Goal: Task Accomplishment & Management: Complete application form

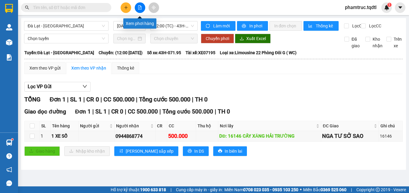
click at [137, 7] on button at bounding box center [140, 7] width 11 height 11
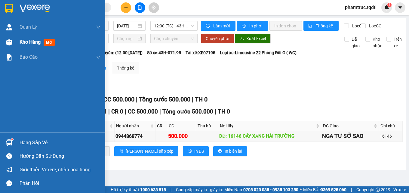
click at [21, 40] on span "Kho hàng" at bounding box center [30, 42] width 21 height 6
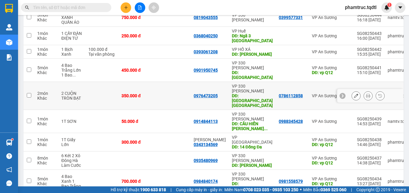
scroll to position [6, 0]
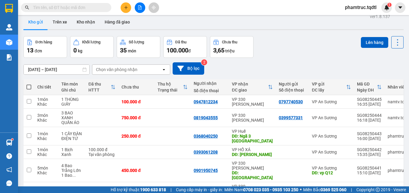
click at [122, 14] on div "Kết quả tìm kiếm ( 0 ) Bộ lọc No Data phamtruc.tqdtl 1" at bounding box center [204, 7] width 409 height 15
click at [123, 12] on button at bounding box center [126, 7] width 11 height 11
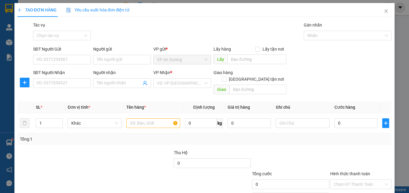
click at [70, 89] on div "SĐT Người Nhận VD: 0377654321" at bounding box center [62, 79] width 58 height 21
click at [138, 119] on input "text" at bounding box center [153, 123] width 54 height 10
click at [39, 120] on input "1" at bounding box center [49, 123] width 26 height 9
click at [42, 120] on input "1" at bounding box center [49, 123] width 26 height 9
click at [153, 120] on input "text" at bounding box center [153, 123] width 54 height 10
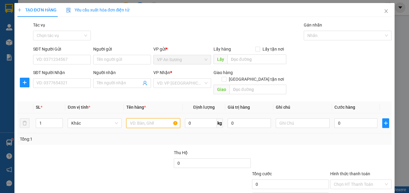
click at [153, 120] on input "text" at bounding box center [153, 123] width 54 height 10
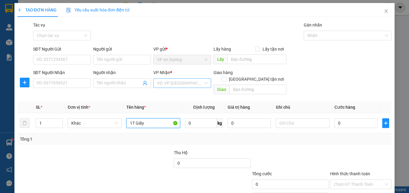
type input "1T Giấy"
click at [187, 82] on input "search" at bounding box center [180, 83] width 46 height 9
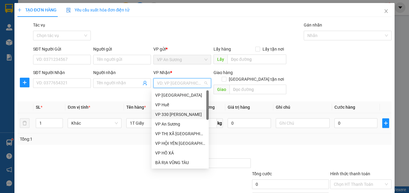
click at [179, 115] on div "VP 330 [PERSON_NAME]" at bounding box center [180, 114] width 50 height 7
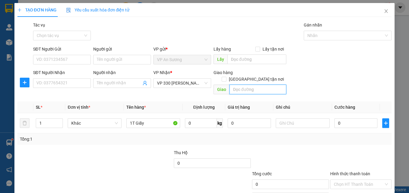
click at [233, 87] on input "text" at bounding box center [258, 90] width 57 height 10
click at [276, 85] on input "Triệu Phòng" at bounding box center [258, 90] width 57 height 10
type input "Triệu Phòng"
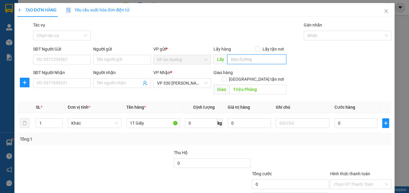
click at [251, 63] on input "text" at bounding box center [257, 59] width 59 height 10
type input "vp Q12"
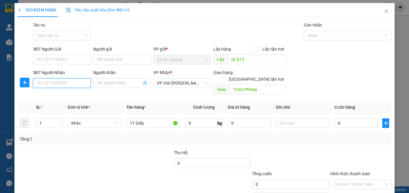
click at [86, 86] on input "SĐT Người Nhận" at bounding box center [62, 83] width 58 height 10
type input "0886417036"
click at [75, 95] on div "0886417036" at bounding box center [61, 95] width 50 height 7
type input "ái tử"
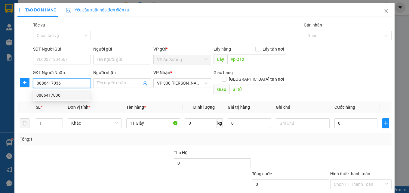
type input "150.000"
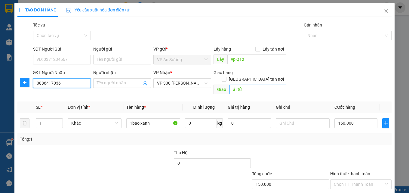
type input "0886417036"
click at [248, 85] on input "ái tử" at bounding box center [258, 90] width 57 height 10
drag, startPoint x: 248, startPoint y: 80, endPoint x: 199, endPoint y: 93, distance: 50.6
click at [199, 93] on div "Transit Pickup Surcharge Ids Transit Deliver Surcharge Ids Transit Deliver Surc…" at bounding box center [204, 120] width 375 height 196
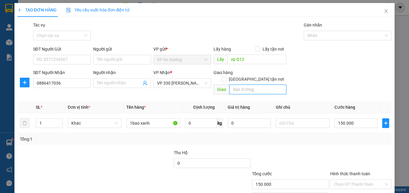
type input "T"
type input "A"
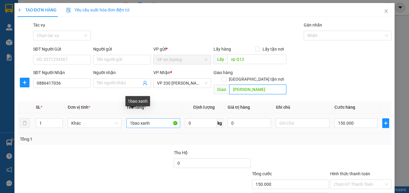
type input "[PERSON_NAME]"
drag, startPoint x: 150, startPoint y: 118, endPoint x: 132, endPoint y: 124, distance: 19.7
click at [132, 124] on td "1bao xanh" at bounding box center [153, 123] width 59 height 20
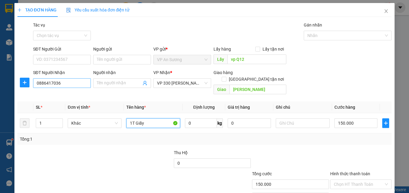
type input "1T Giấy"
click at [75, 82] on input "0886417036" at bounding box center [62, 83] width 58 height 10
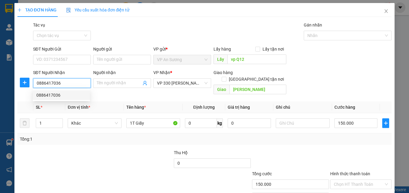
scroll to position [30, 0]
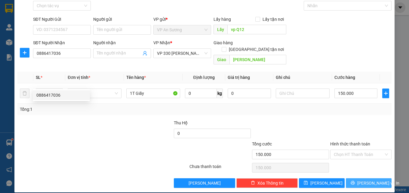
click at [365, 180] on button "[PERSON_NAME] và In" at bounding box center [369, 183] width 46 height 10
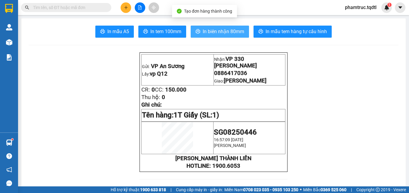
click at [238, 37] on button "In biên nhận 80mm" at bounding box center [220, 32] width 58 height 12
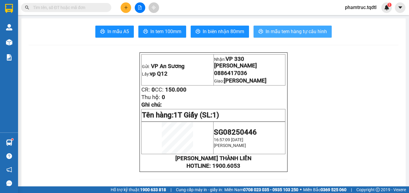
click at [304, 30] on span "In mẫu tem hàng tự cấu hình" at bounding box center [296, 32] width 61 height 8
